Goal: Information Seeking & Learning: Learn about a topic

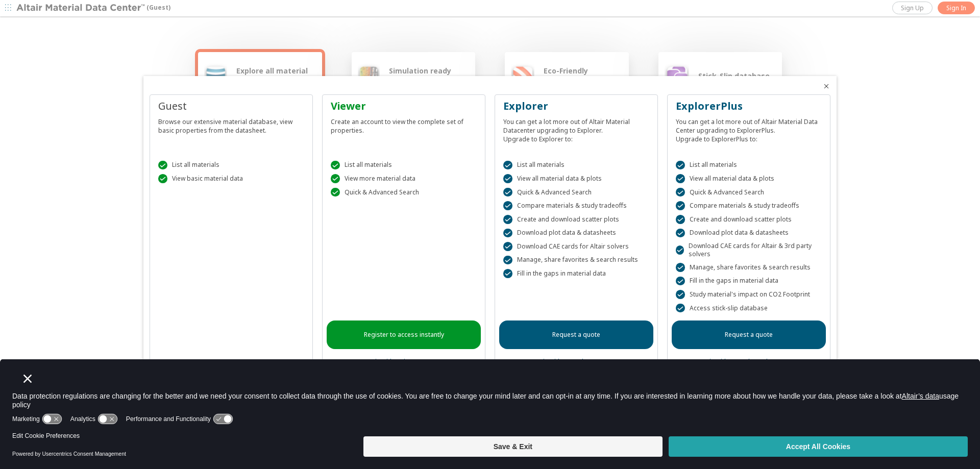
click at [802, 453] on button "Accept All Cookies" at bounding box center [818, 446] width 299 height 20
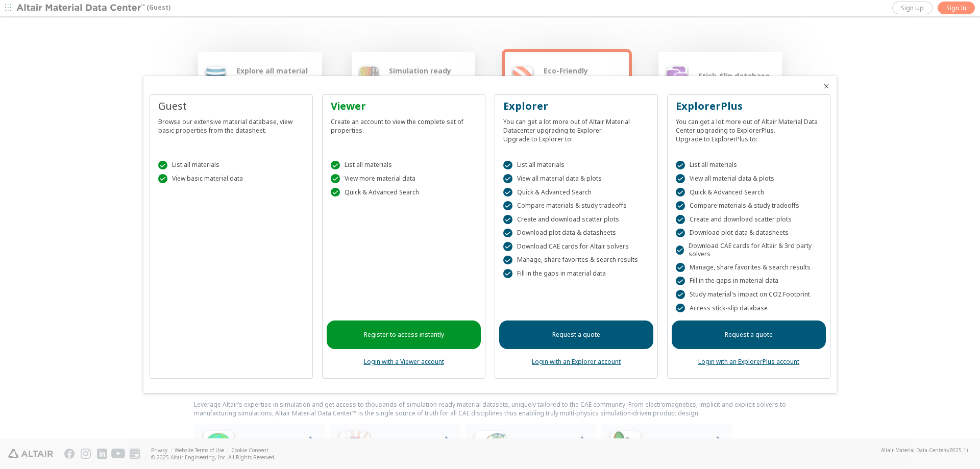
click at [825, 88] on icon "Close" at bounding box center [826, 86] width 8 height 8
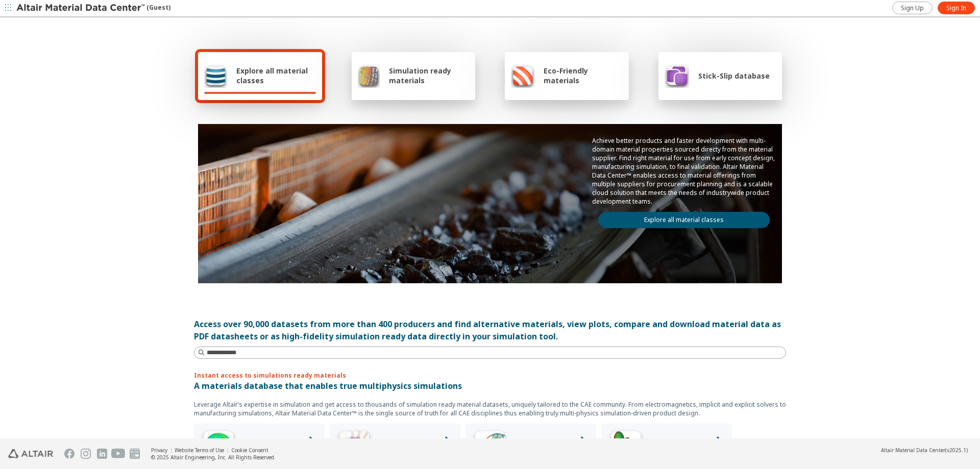
click at [62, 4] on img at bounding box center [81, 8] width 130 height 10
click at [7, 7] on icon "button" at bounding box center [8, 8] width 6 height 6
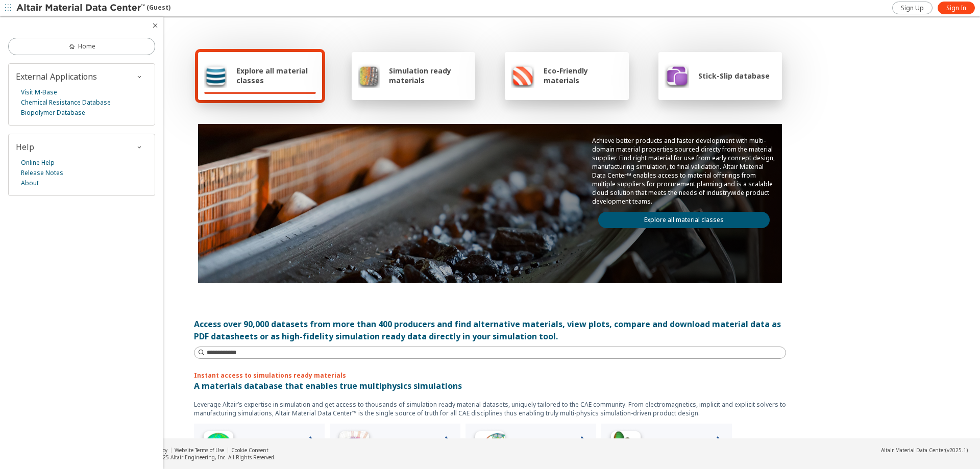
click at [77, 399] on div "Home External Applications Visit M-Base Chemical Resistance Database Biopolymer…" at bounding box center [81, 243] width 163 height 452
click at [915, 68] on div "Explore all material classes Simulation ready materials Eco-Friendly materials …" at bounding box center [490, 228] width 980 height 421
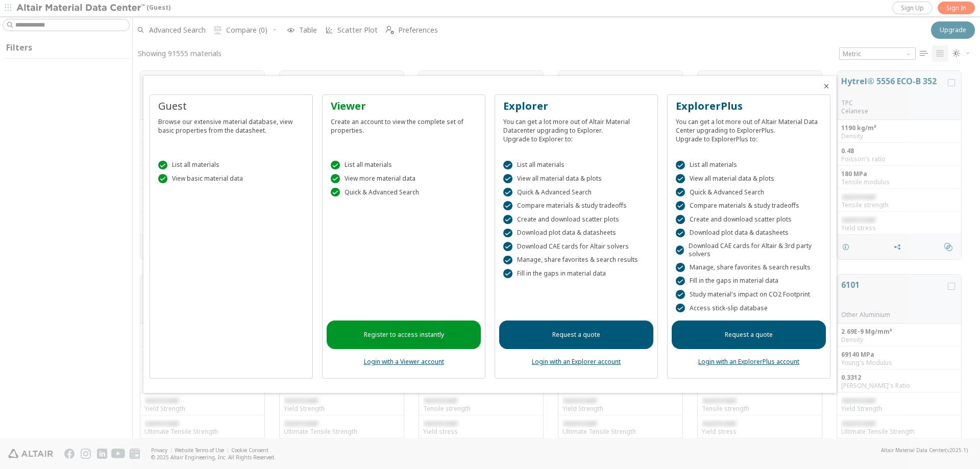
scroll to position [368, 840]
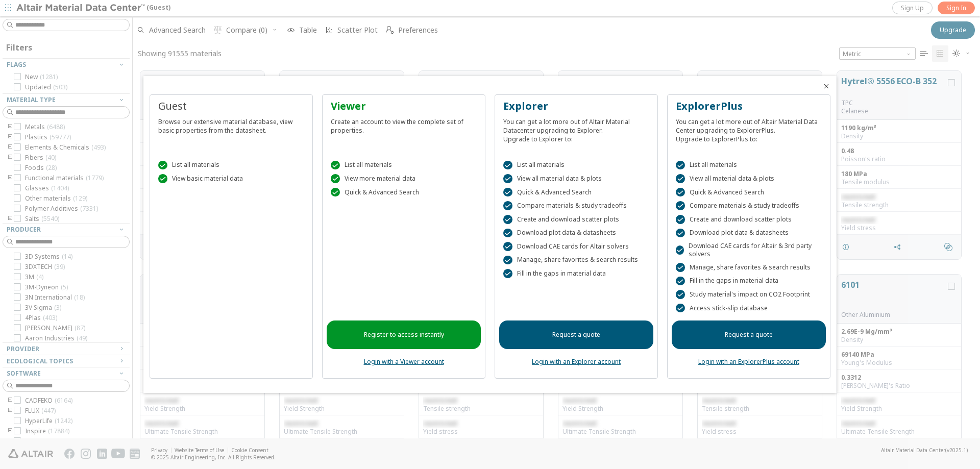
drag, startPoint x: 980, startPoint y: 93, endPoint x: 980, endPoint y: 159, distance: 65.8
click at [980, 159] on div at bounding box center [490, 234] width 980 height 469
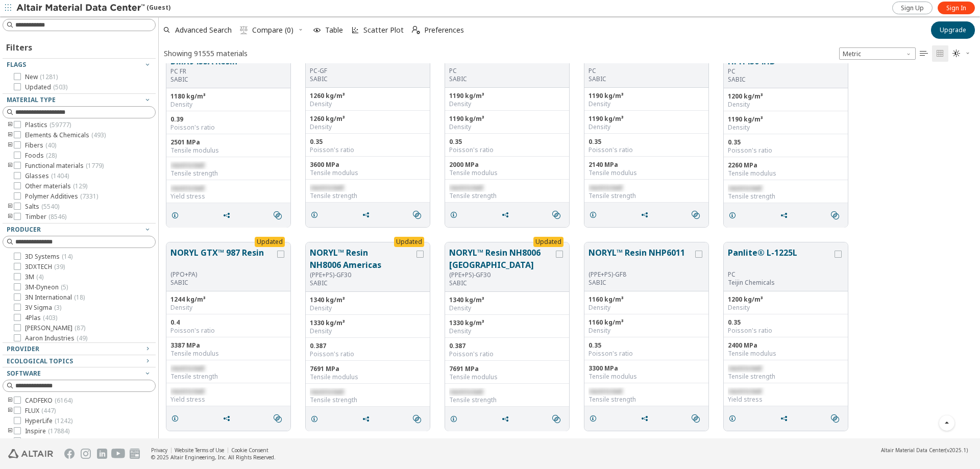
scroll to position [368, 809]
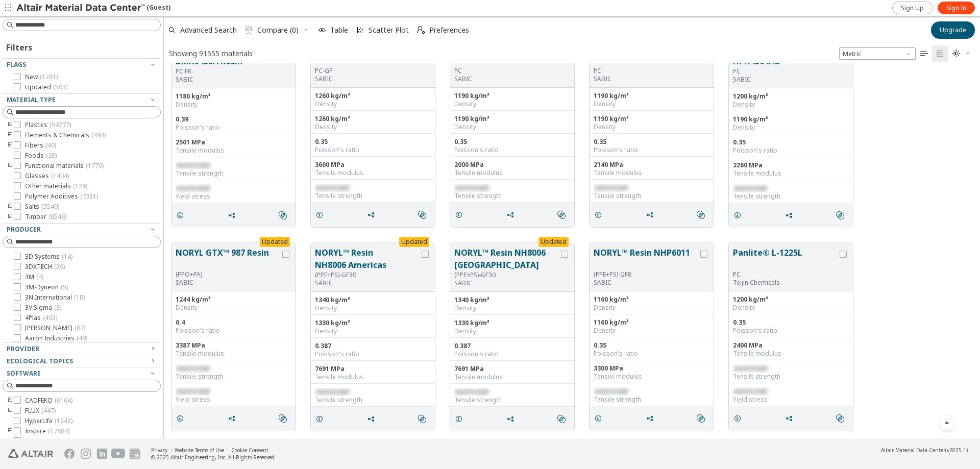
drag, startPoint x: 128, startPoint y: 193, endPoint x: 164, endPoint y: 248, distance: 65.7
click at [164, 248] on div "Filters Flags New ( 1281 ) Updated ( 503 ) Material Type Metals ( 6488 ) Plasti…" at bounding box center [490, 227] width 980 height 422
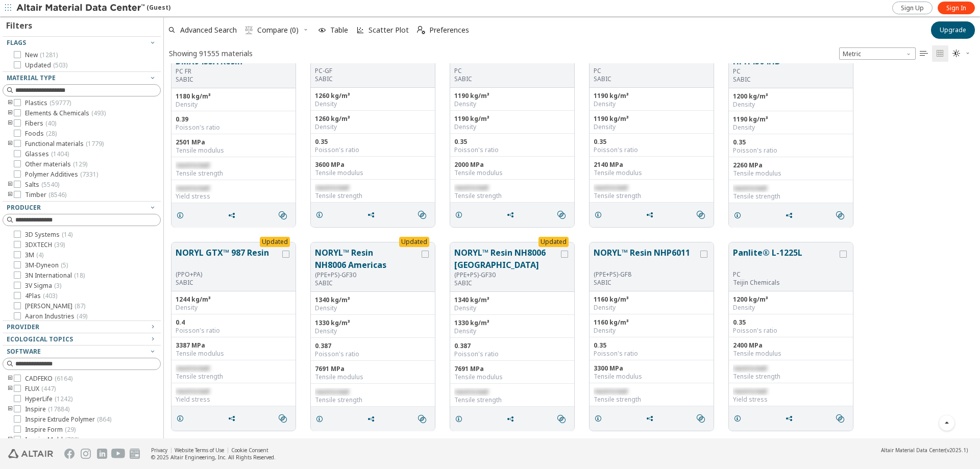
scroll to position [61, 0]
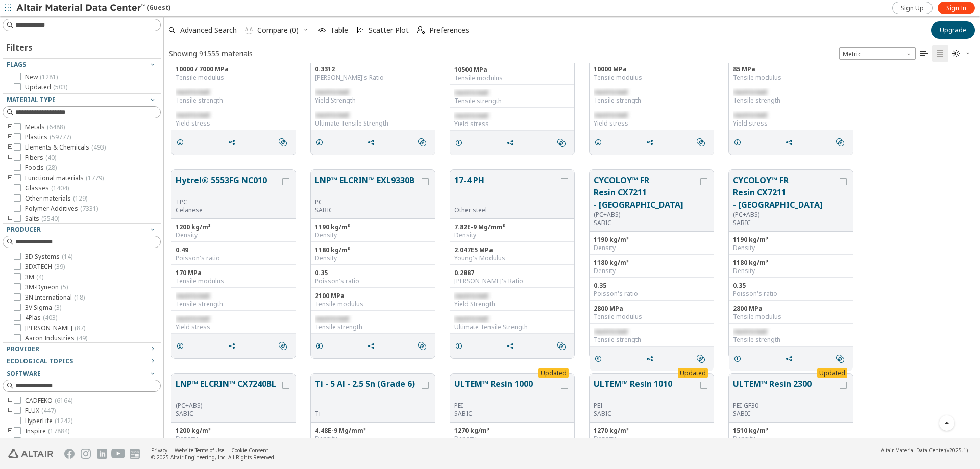
scroll to position [3181, 0]
